Goal: Task Accomplishment & Management: Use online tool/utility

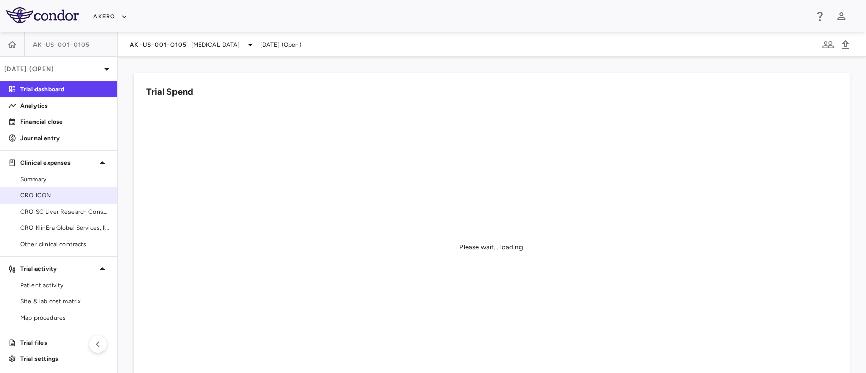
click at [62, 198] on span "CRO ICON" at bounding box center [64, 195] width 88 height 9
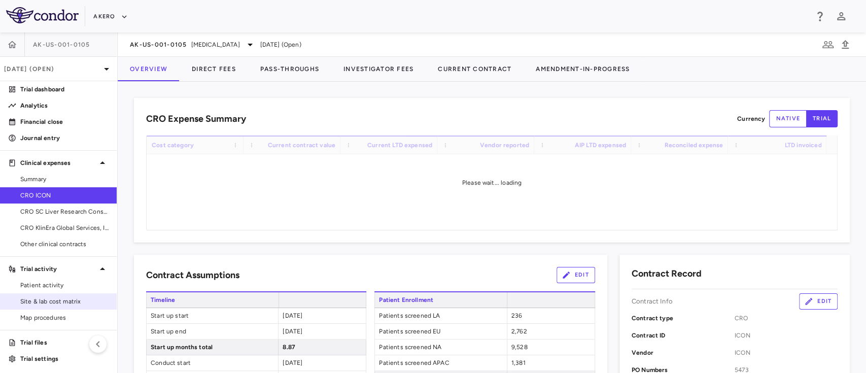
click at [46, 299] on span "Site & lab cost matrix" at bounding box center [64, 301] width 88 height 9
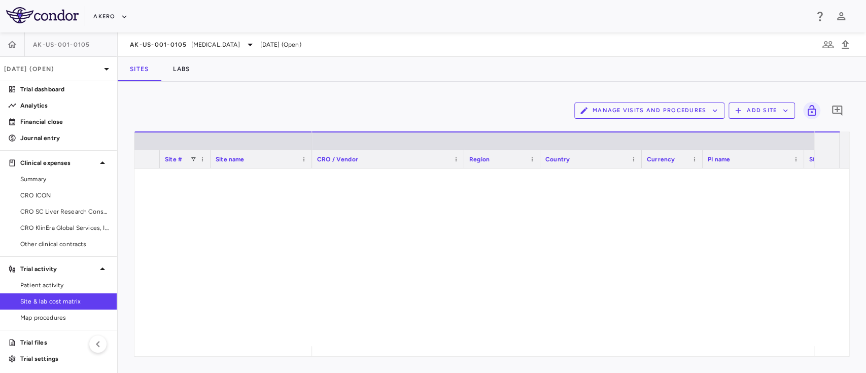
scroll to position [1869, 0]
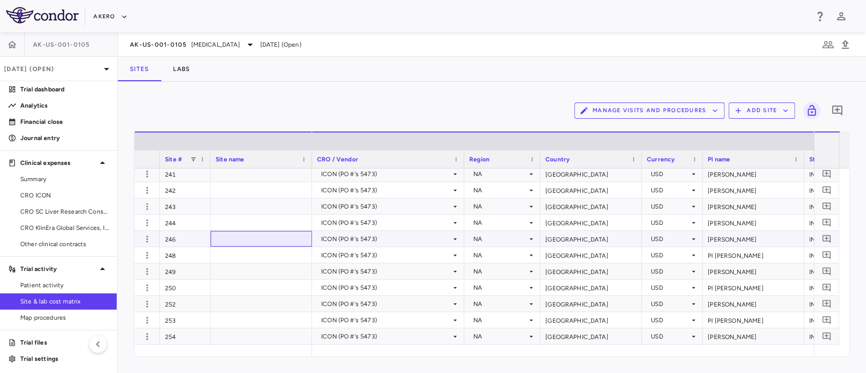
click at [268, 238] on div at bounding box center [261, 239] width 101 height 16
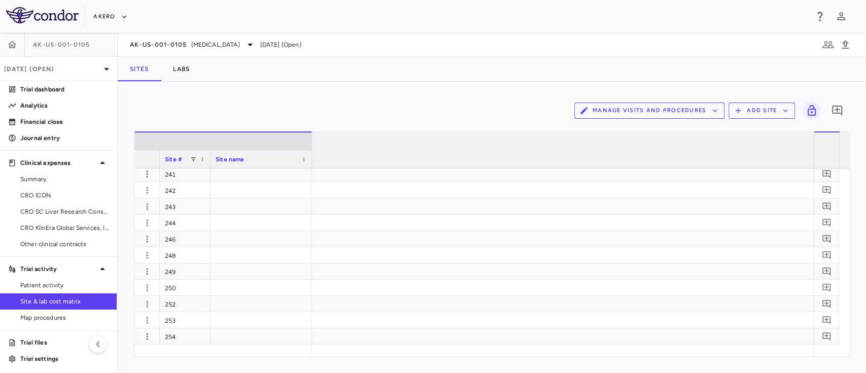
scroll to position [0, 5596]
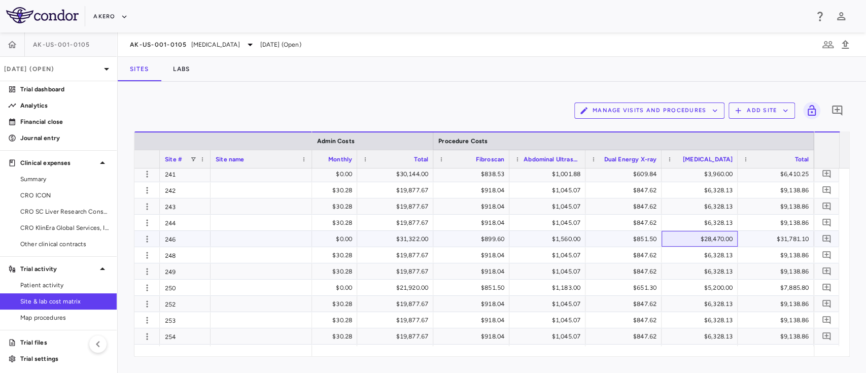
click at [714, 240] on div "$28,470.00" at bounding box center [702, 239] width 62 height 16
paste input "****"
type input "*********"
click at [714, 234] on div "$15,600.00" at bounding box center [702, 239] width 62 height 16
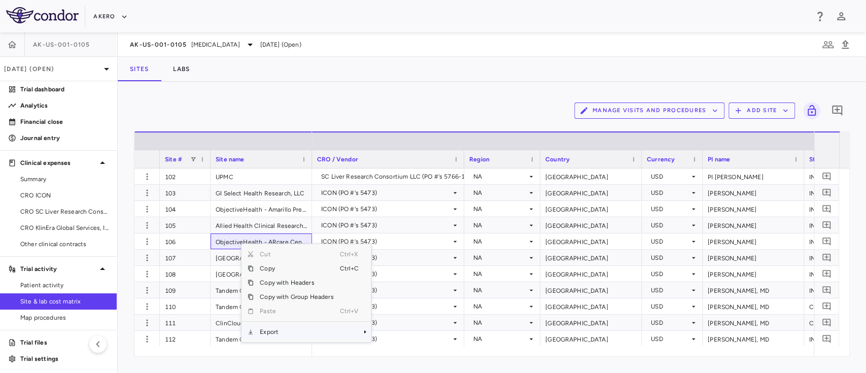
click at [280, 331] on span "Export" at bounding box center [297, 332] width 86 height 14
click at [401, 345] on span "Excel Export" at bounding box center [405, 345] width 48 height 14
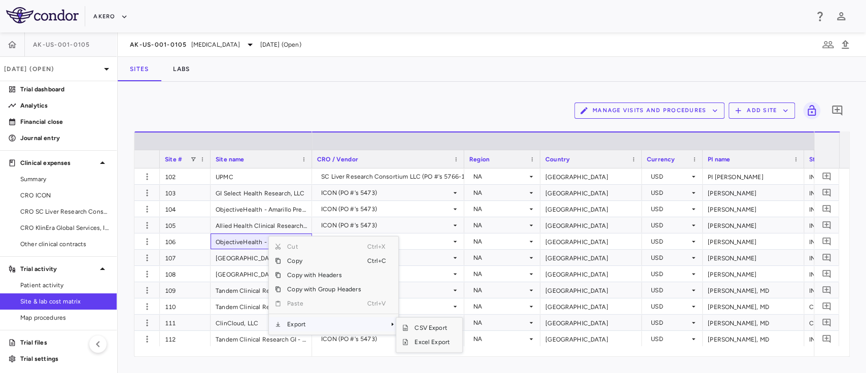
click at [331, 327] on span "Export" at bounding box center [324, 324] width 86 height 14
click at [438, 341] on span "Excel Export" at bounding box center [432, 342] width 48 height 14
